Goal: Information Seeking & Learning: Understand process/instructions

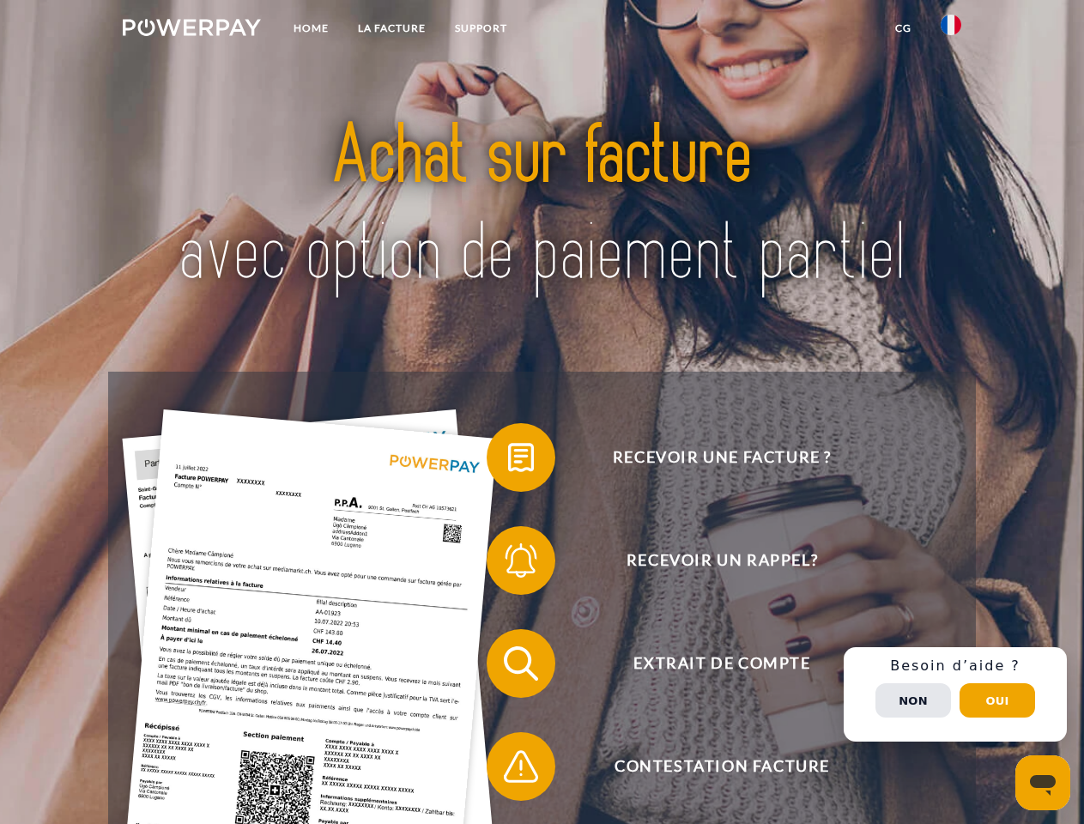
click at [191, 30] on img at bounding box center [192, 27] width 138 height 17
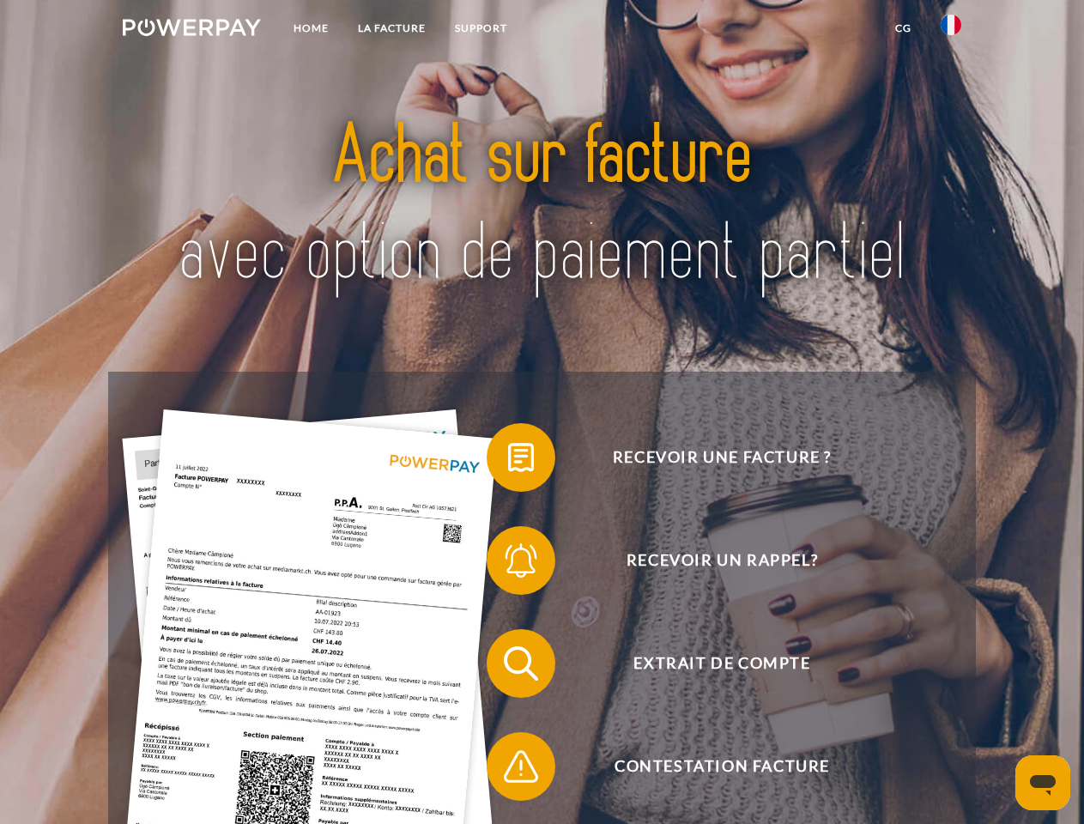
click at [951, 30] on img at bounding box center [950, 25] width 21 height 21
click at [903, 28] on link "CG" at bounding box center [902, 28] width 45 height 31
click at [508, 461] on span at bounding box center [495, 457] width 86 height 86
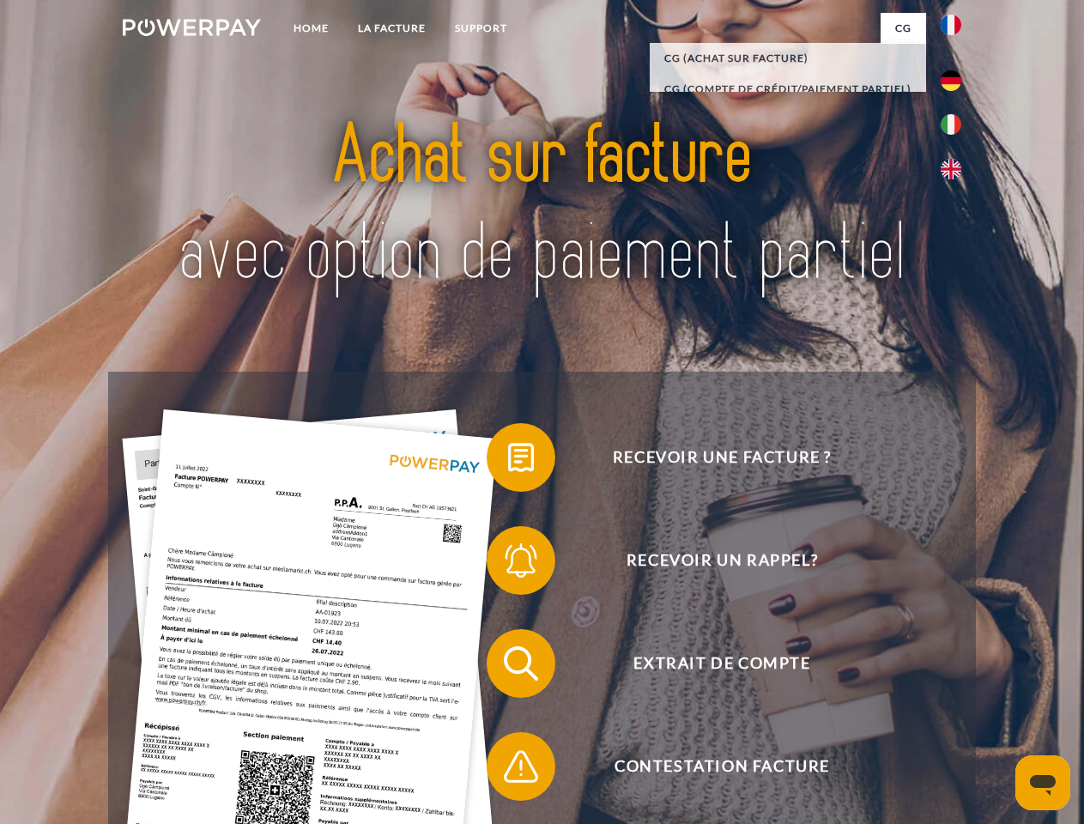
click at [508, 564] on span at bounding box center [495, 560] width 86 height 86
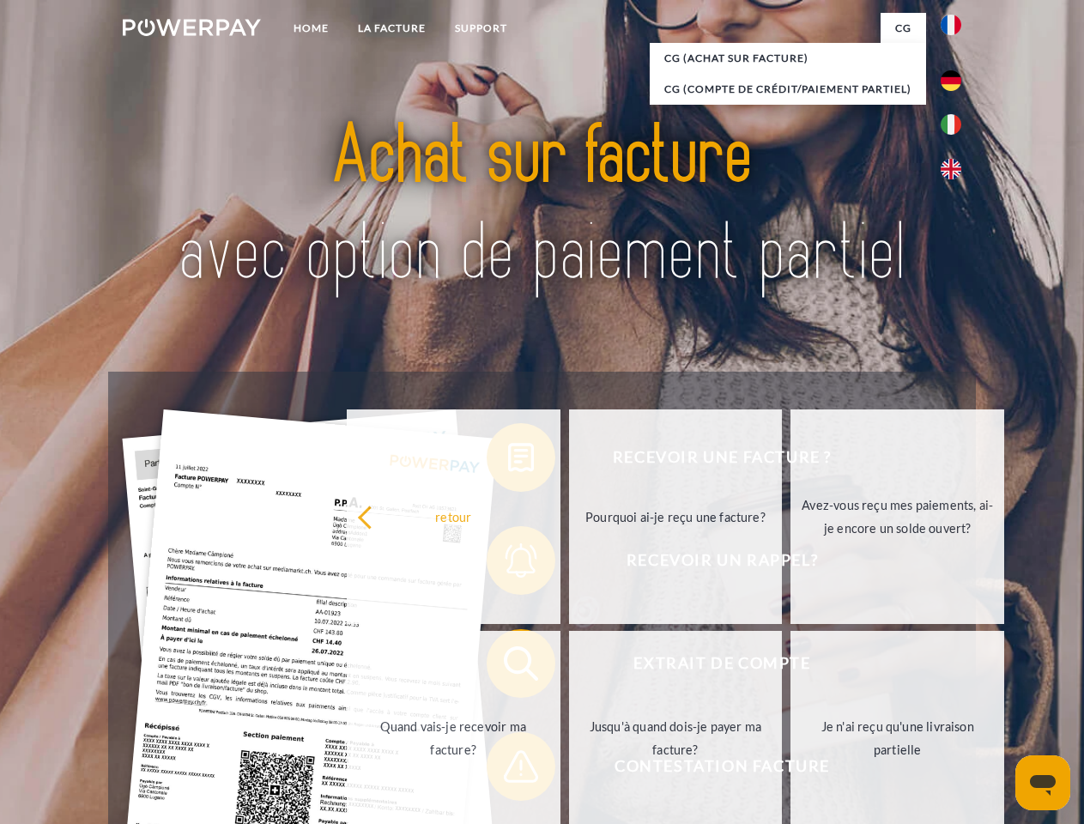
click at [569, 667] on link "Jusqu'à quand dois-je payer ma facture?" at bounding box center [676, 738] width 214 height 215
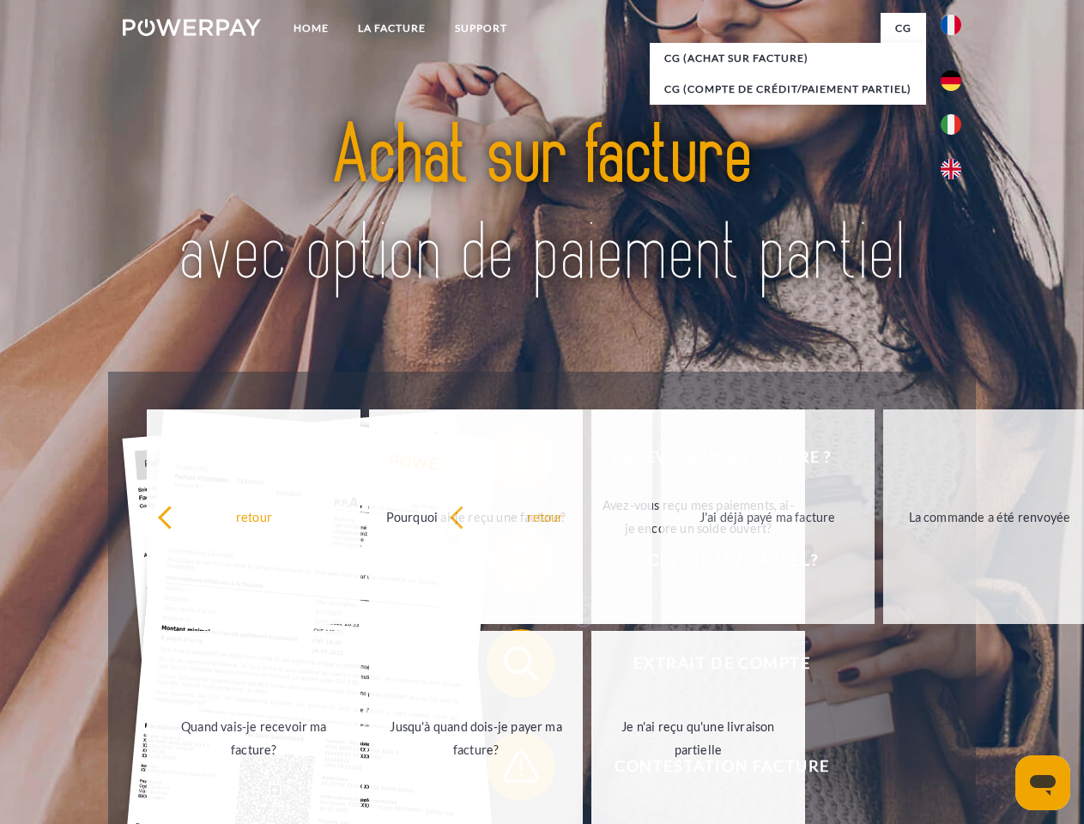
click at [508, 770] on span at bounding box center [495, 766] width 86 height 86
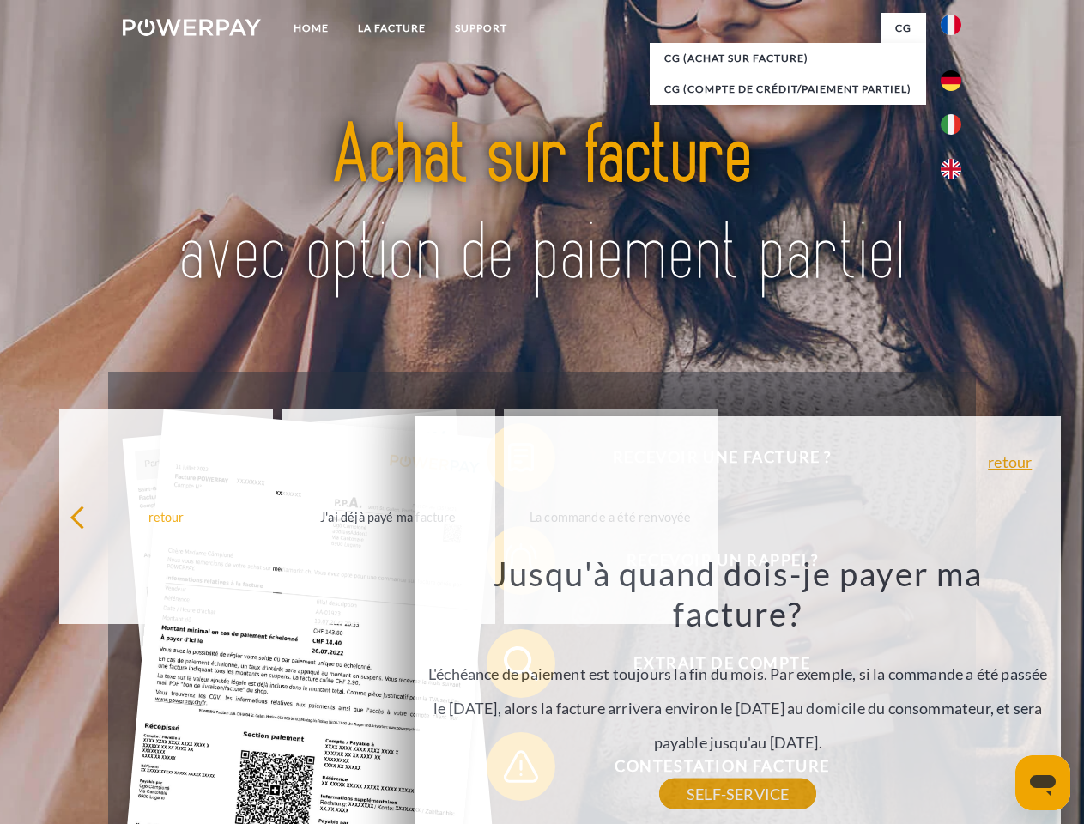
click at [955, 694] on div "Recevoir une facture ? Recevoir un rappel? Extrait de compte retour" at bounding box center [541, 715] width 867 height 686
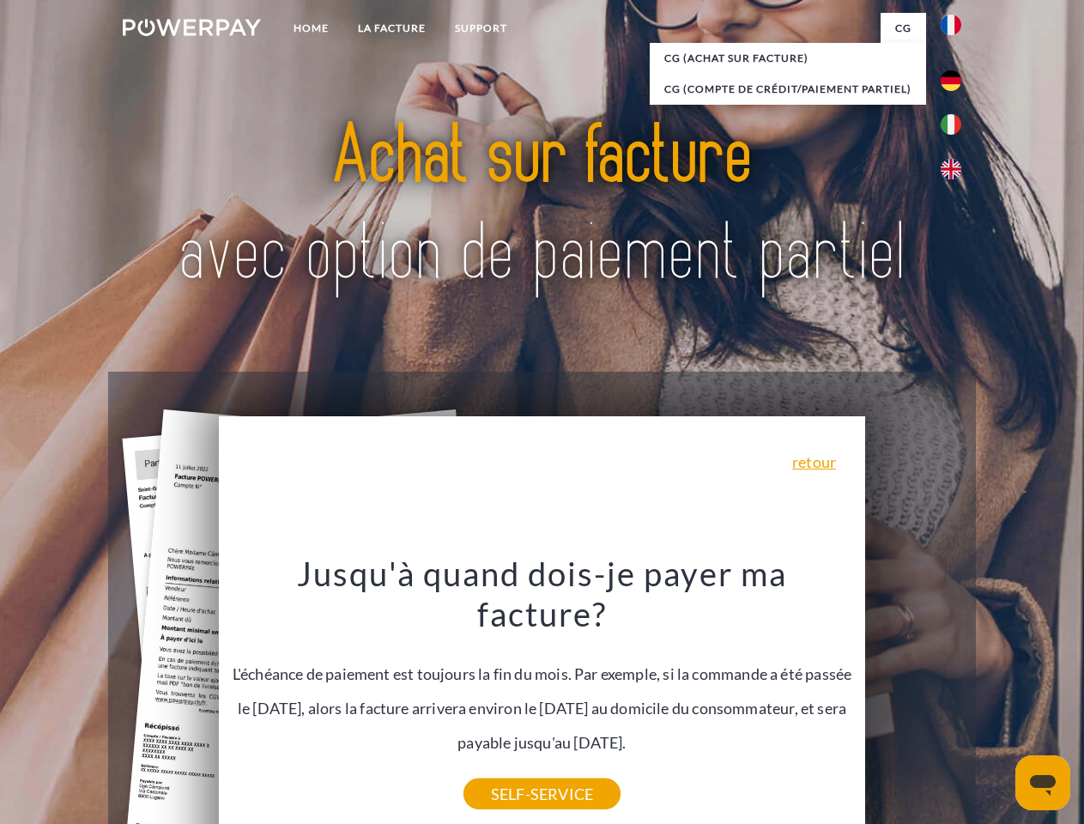
click at [913, 698] on span "Extrait de compte" at bounding box center [721, 663] width 420 height 69
click at [997, 700] on header "Home LA FACTURE Support" at bounding box center [542, 592] width 1084 height 1185
